Goal: Task Accomplishment & Management: Manage account settings

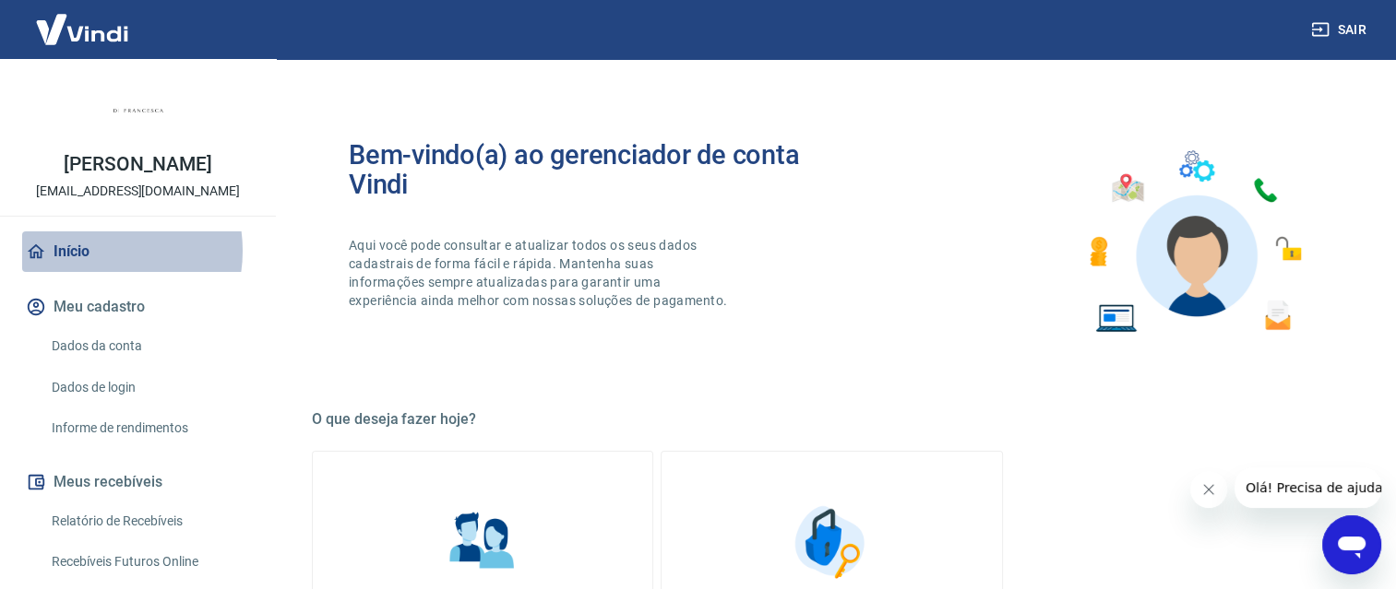
click at [95, 251] on link "Início" at bounding box center [138, 252] width 232 height 41
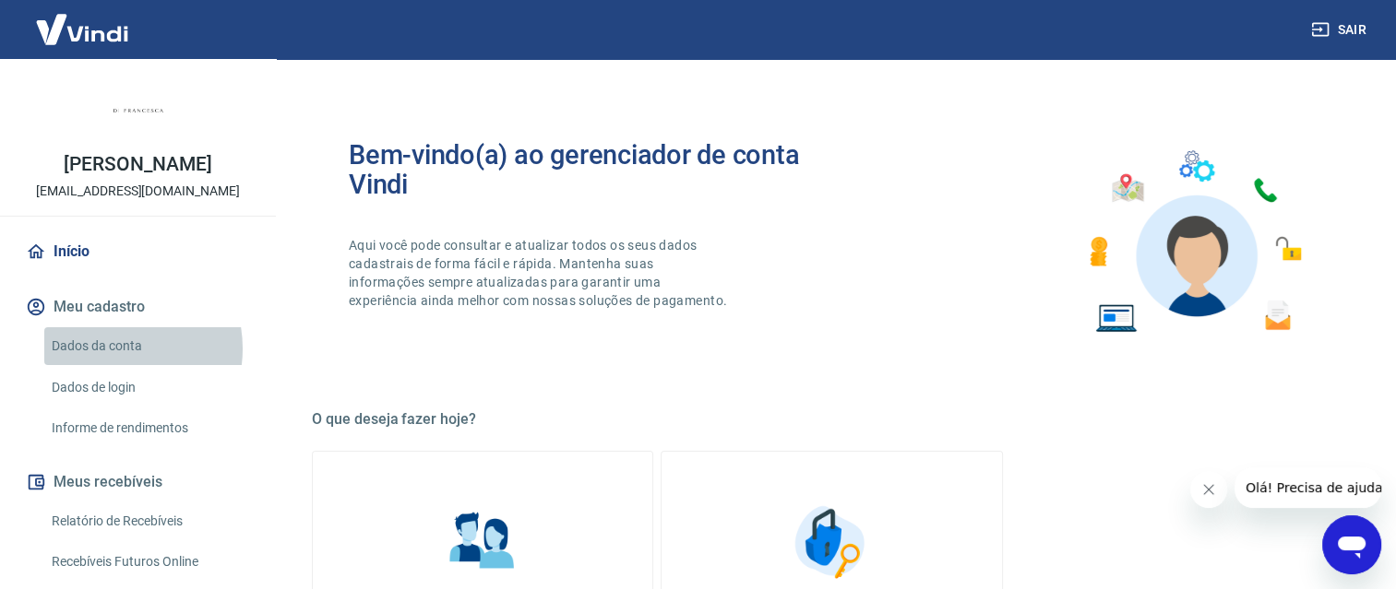
click at [110, 349] on link "Dados da conta" at bounding box center [148, 346] width 209 height 38
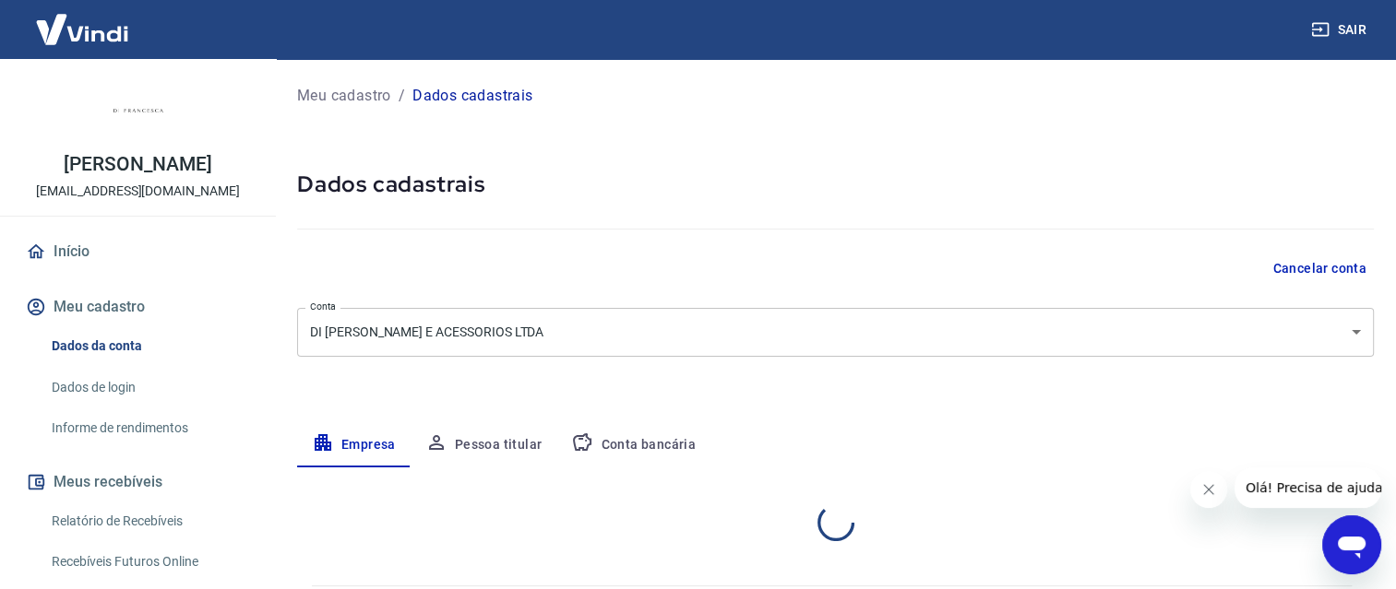
select select "SP"
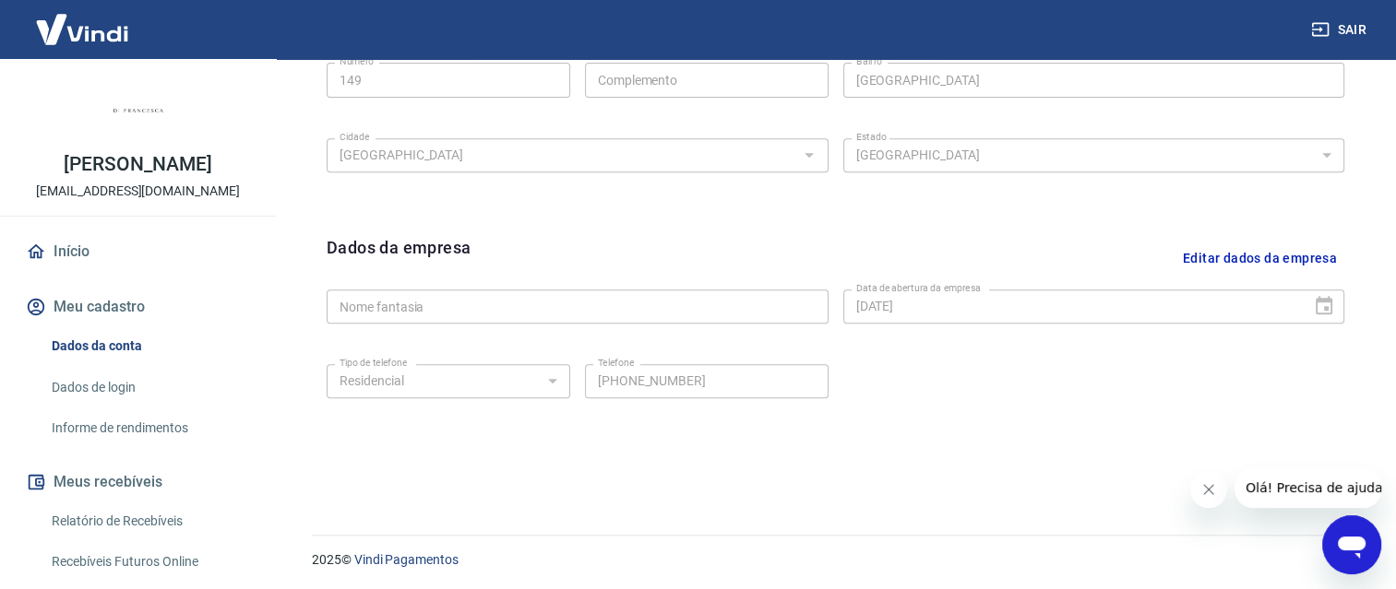
scroll to position [740, 0]
click at [1347, 545] on icon "Abrir janela de mensagens" at bounding box center [1351, 548] width 28 height 22
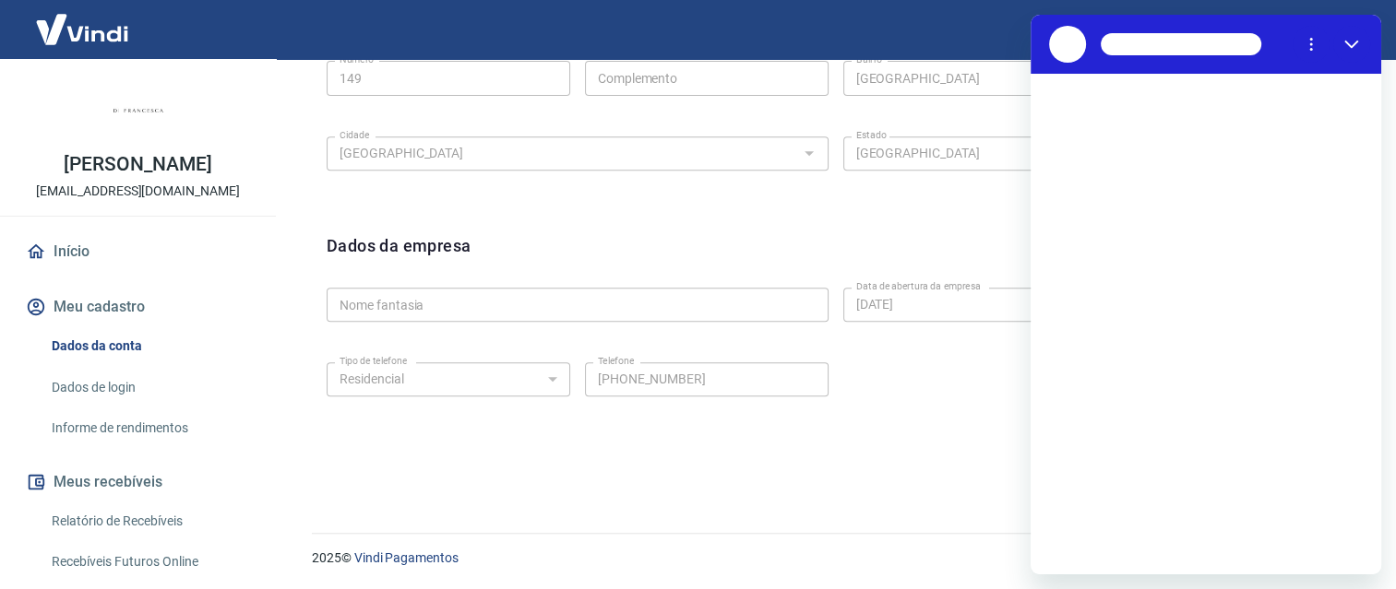
scroll to position [0, 0]
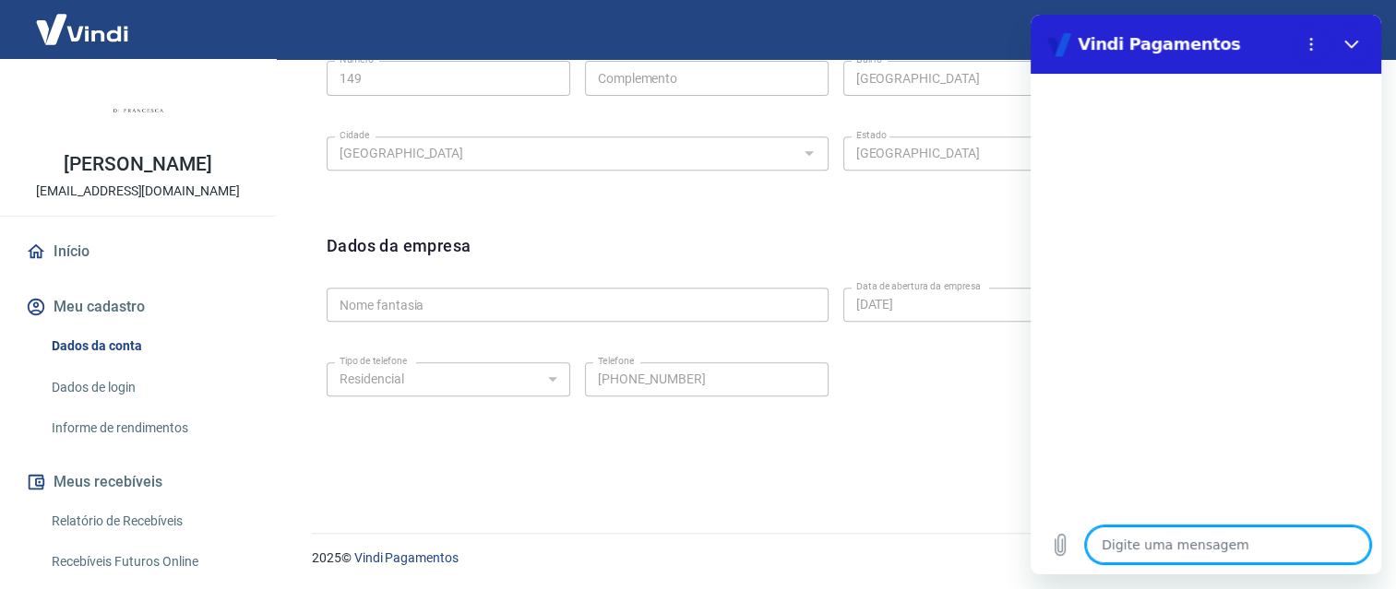
click at [1225, 544] on textarea at bounding box center [1228, 545] width 284 height 37
type textarea "o"
type textarea "x"
type textarea "ol"
type textarea "x"
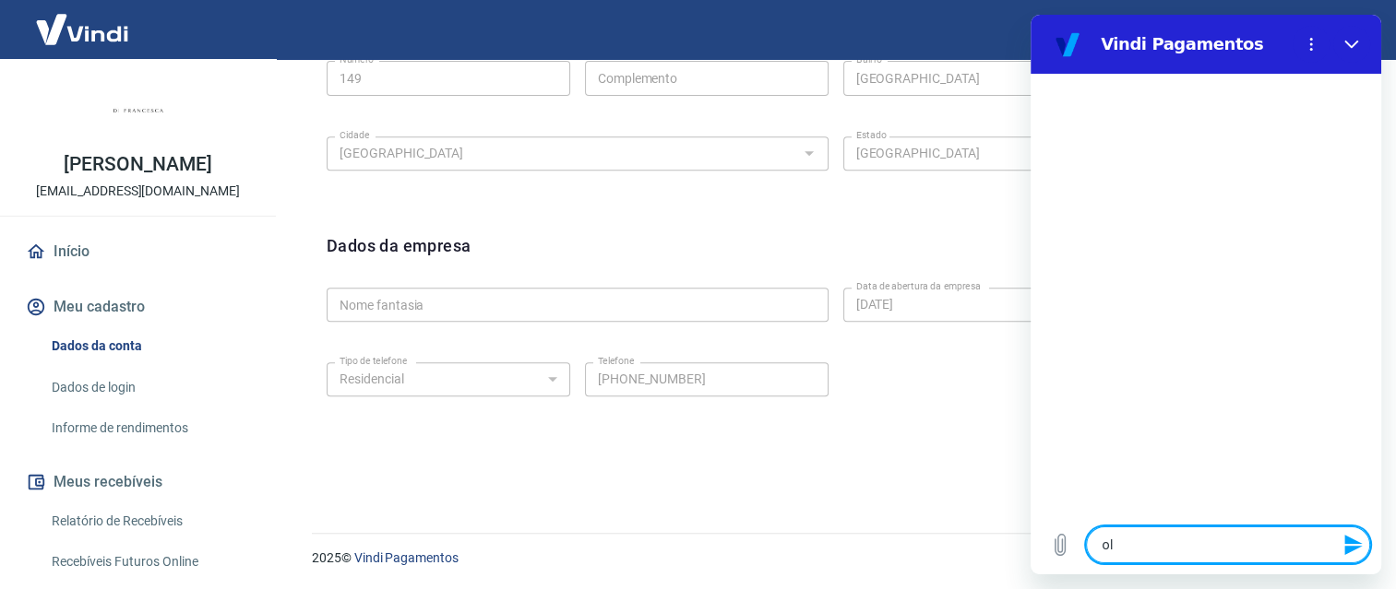
type textarea "ola"
type textarea "x"
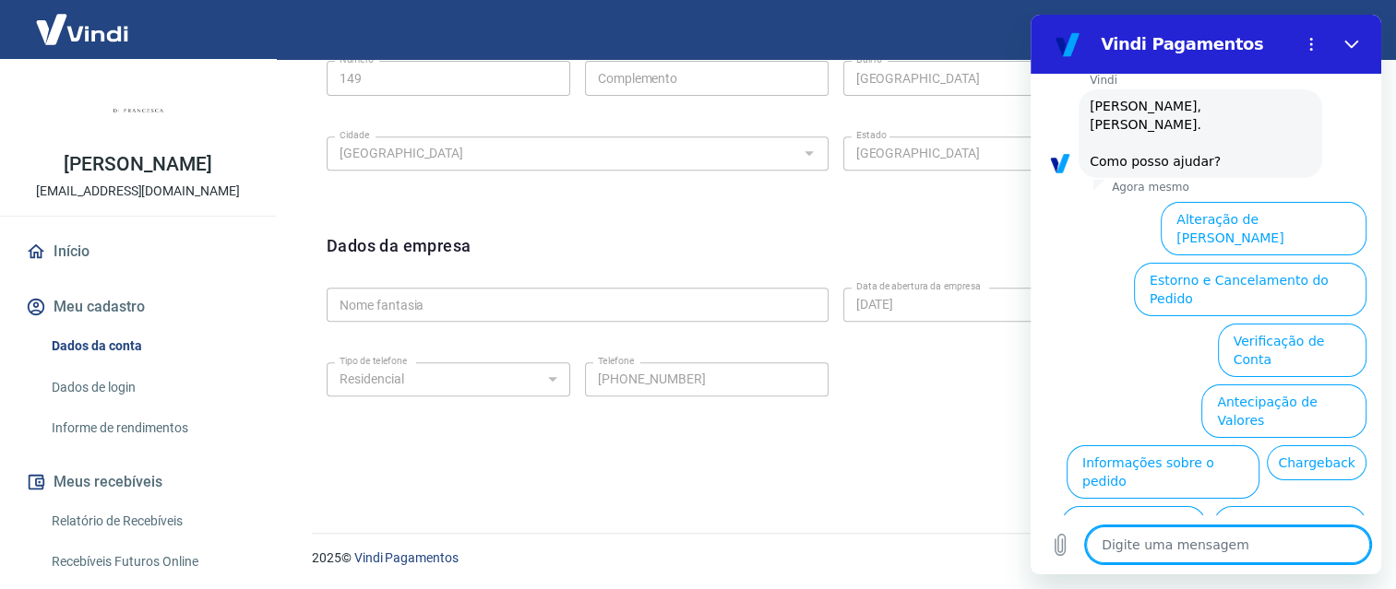
type textarea "x"
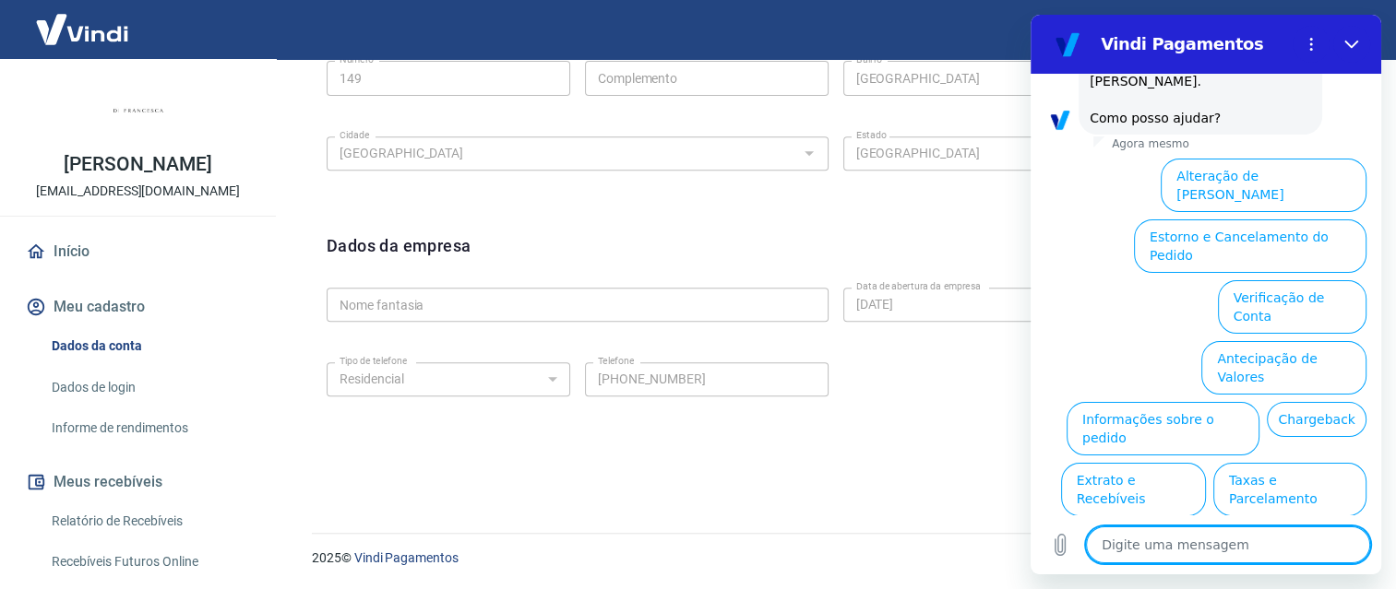
scroll to position [125, 0]
